Goal: Complete application form

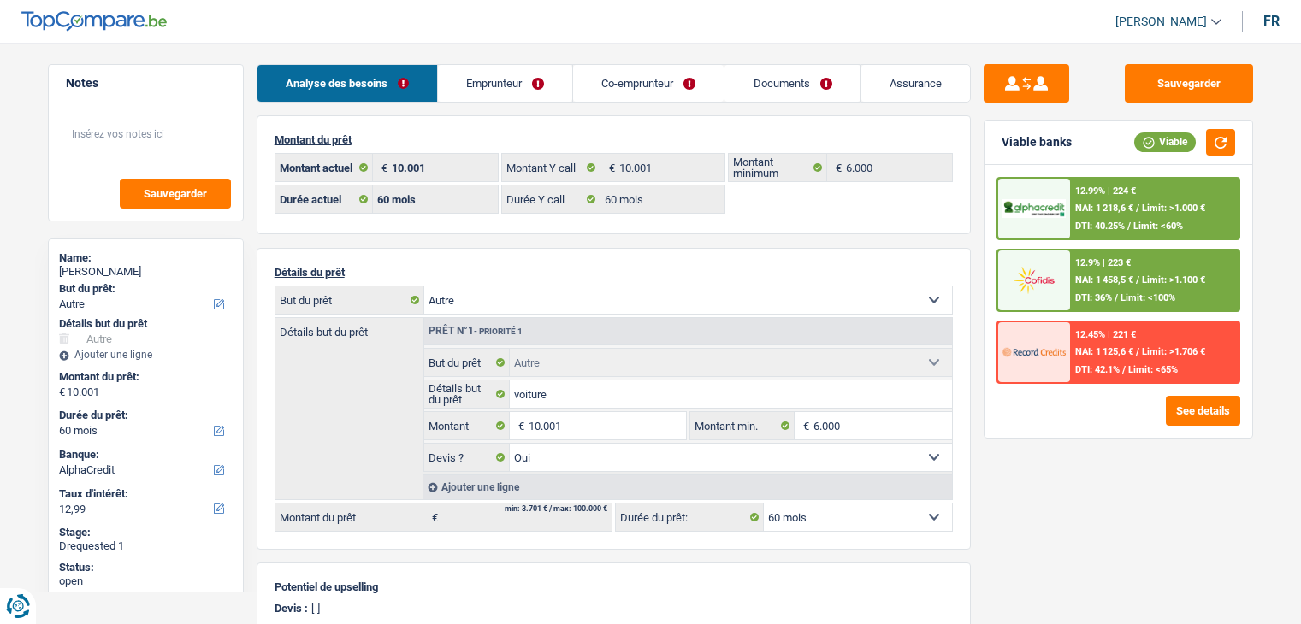
select select "other"
select select "60"
select select "alphacredit"
select select "60"
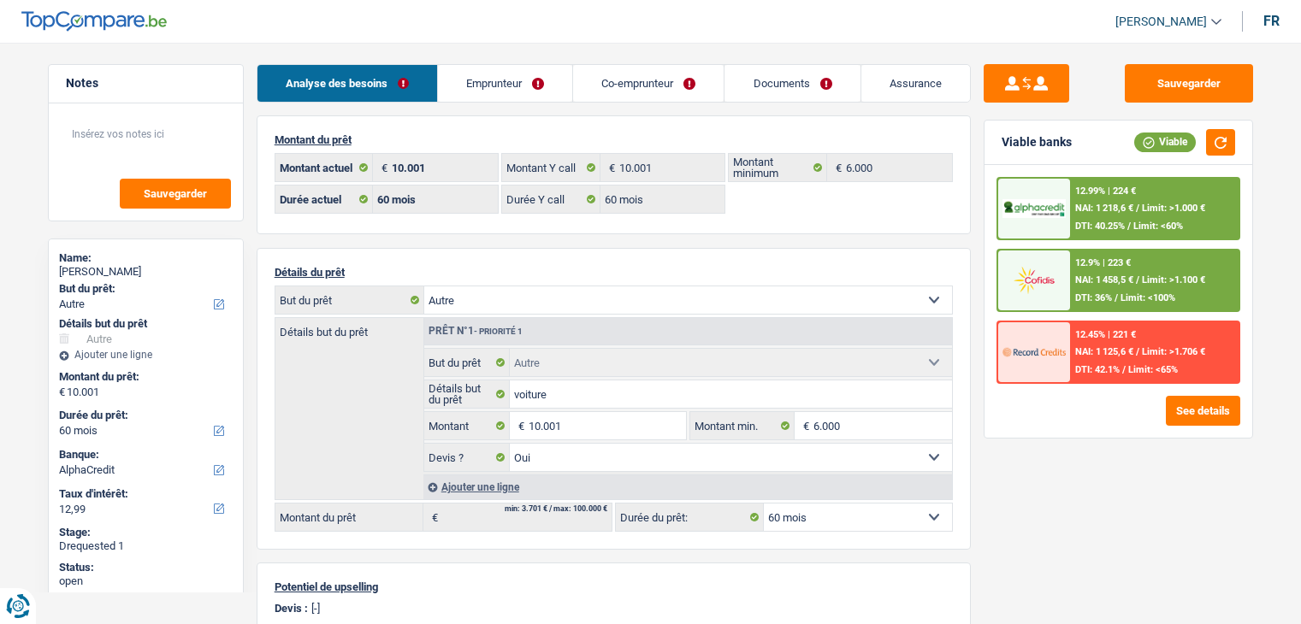
select select "60"
select select "other"
select select "yes"
select select "60"
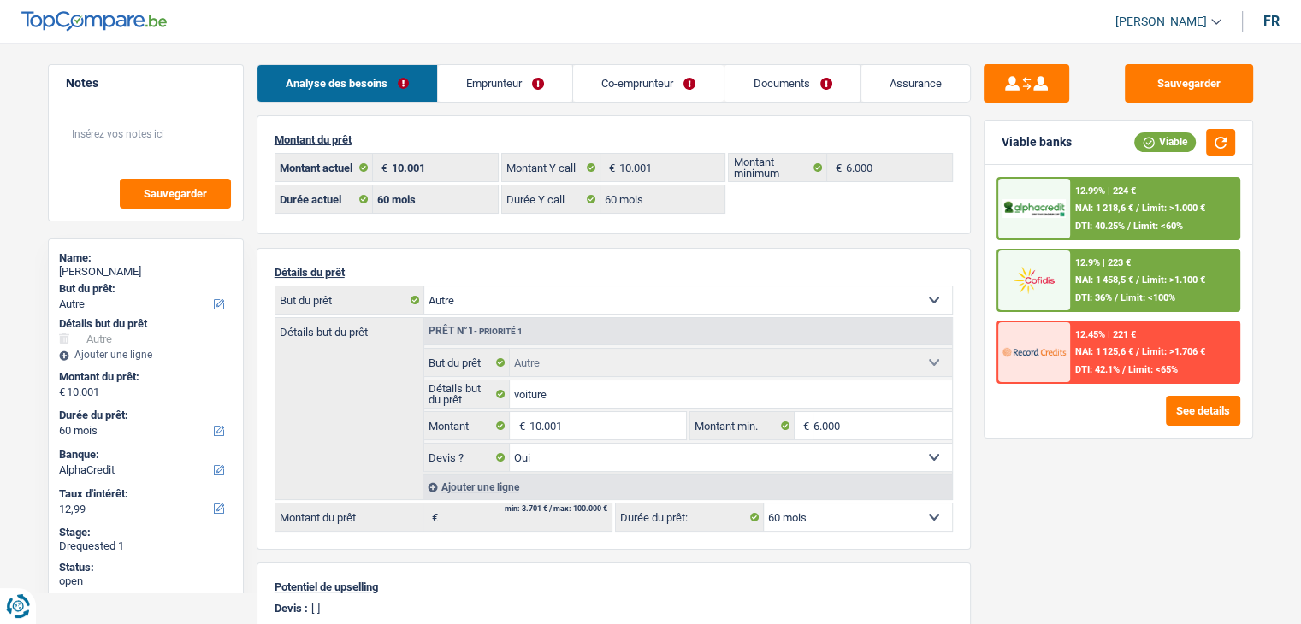
click at [1180, 19] on span "[PERSON_NAME]" at bounding box center [1160, 22] width 91 height 15
click at [937, 20] on header "[PERSON_NAME] Se déconnecter fr" at bounding box center [650, 22] width 1301 height 44
